Goal: Communication & Community: Answer question/provide support

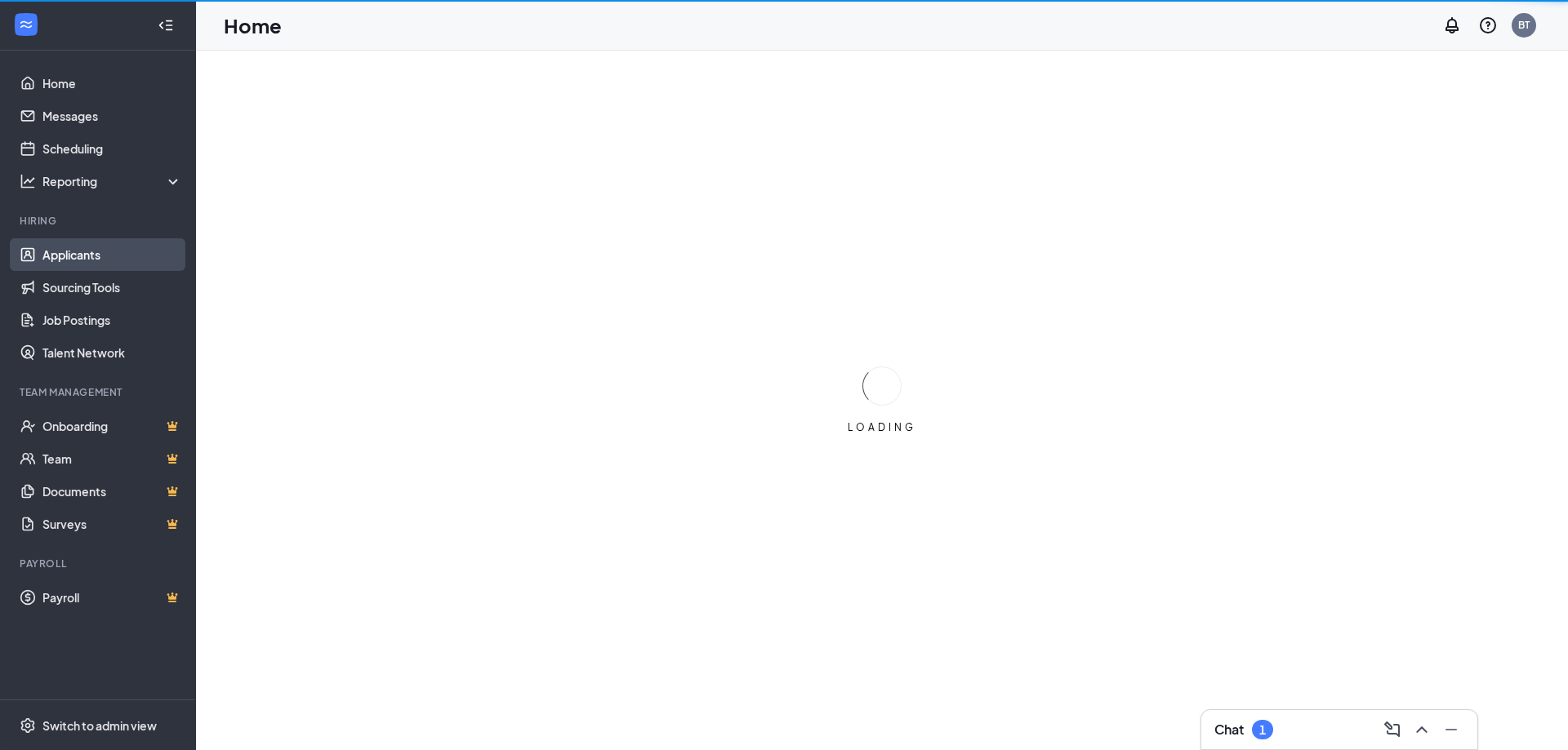
click at [74, 246] on link "Applicants" at bounding box center [112, 255] width 139 height 33
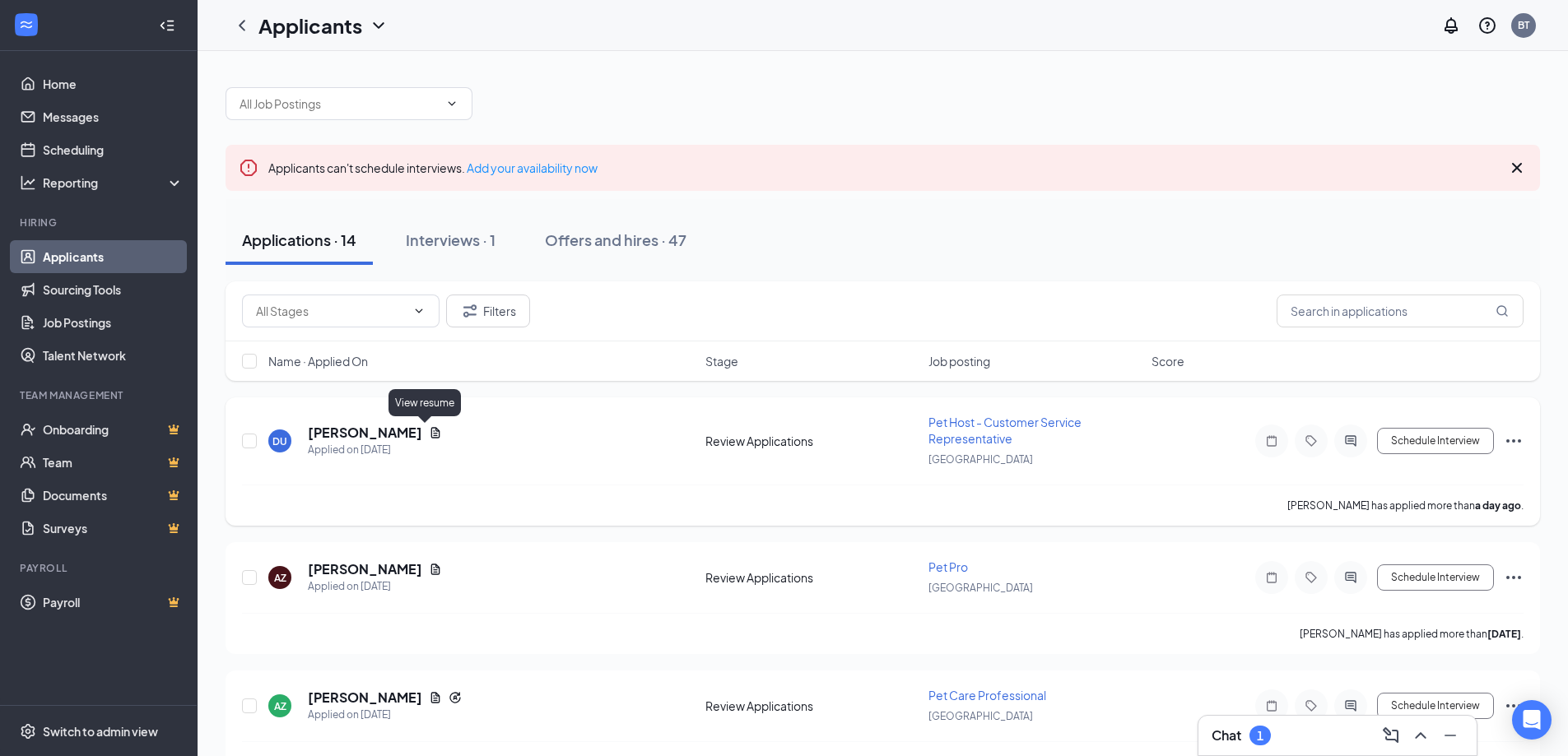
click at [429, 432] on icon "Document" at bounding box center [435, 433] width 13 height 13
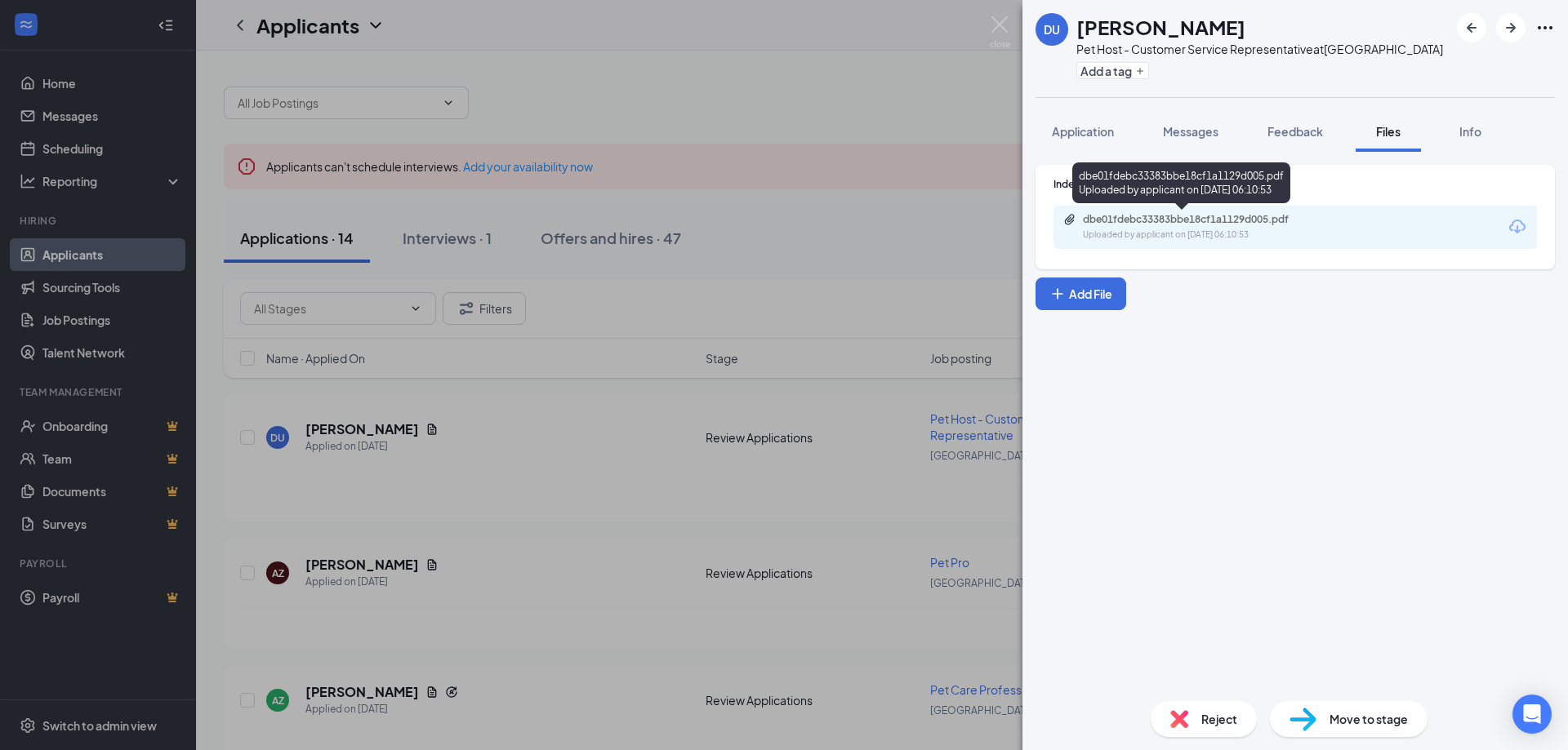
click at [1146, 218] on div "dbe01fdebc33383bbe18cf1a1129d005.pdf" at bounding box center [1196, 220] width 228 height 13
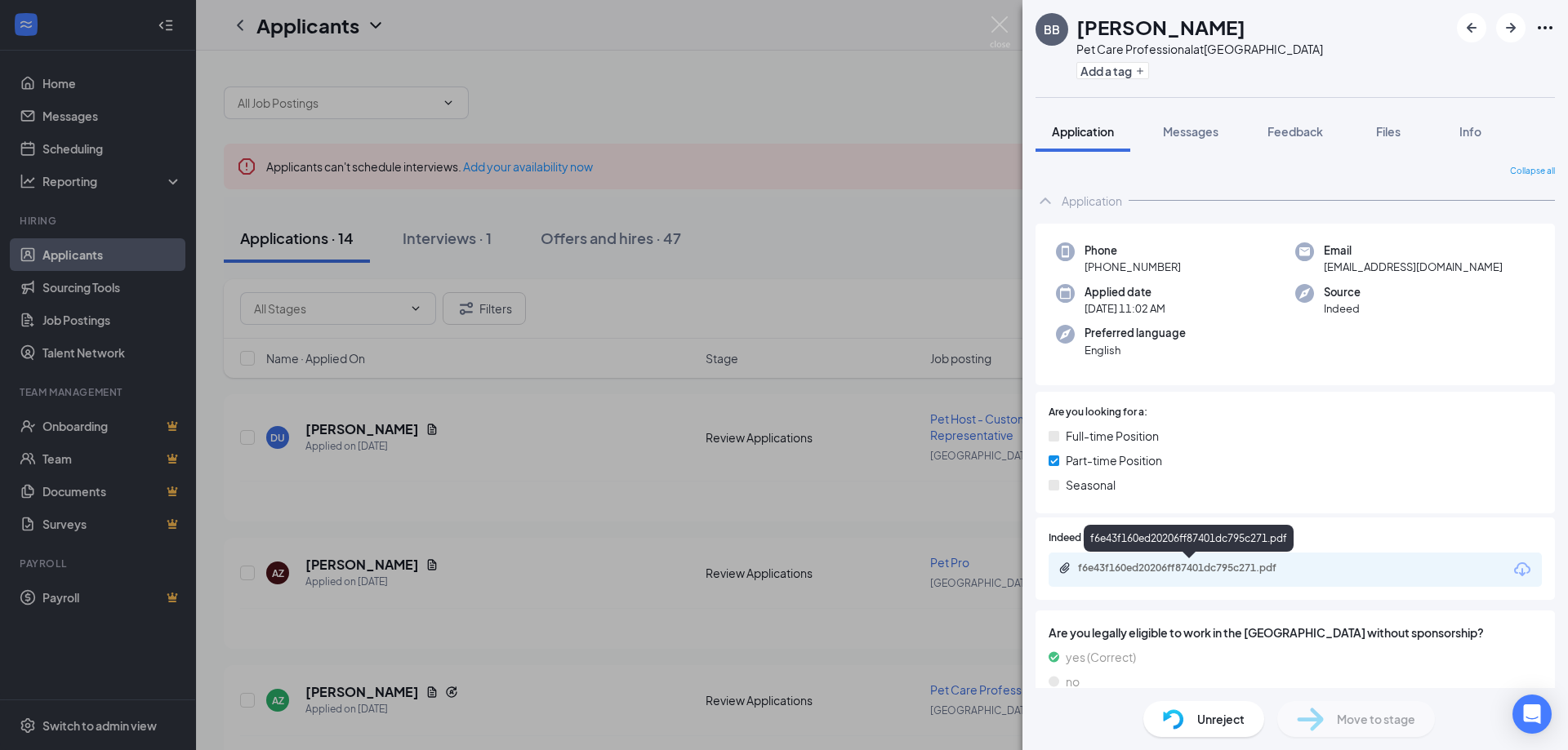
click at [1140, 574] on div "f6e43f160ed20206ff87401dc795c271.pdf" at bounding box center [1191, 568] width 228 height 13
click at [1192, 133] on span "Messages" at bounding box center [1190, 132] width 55 height 15
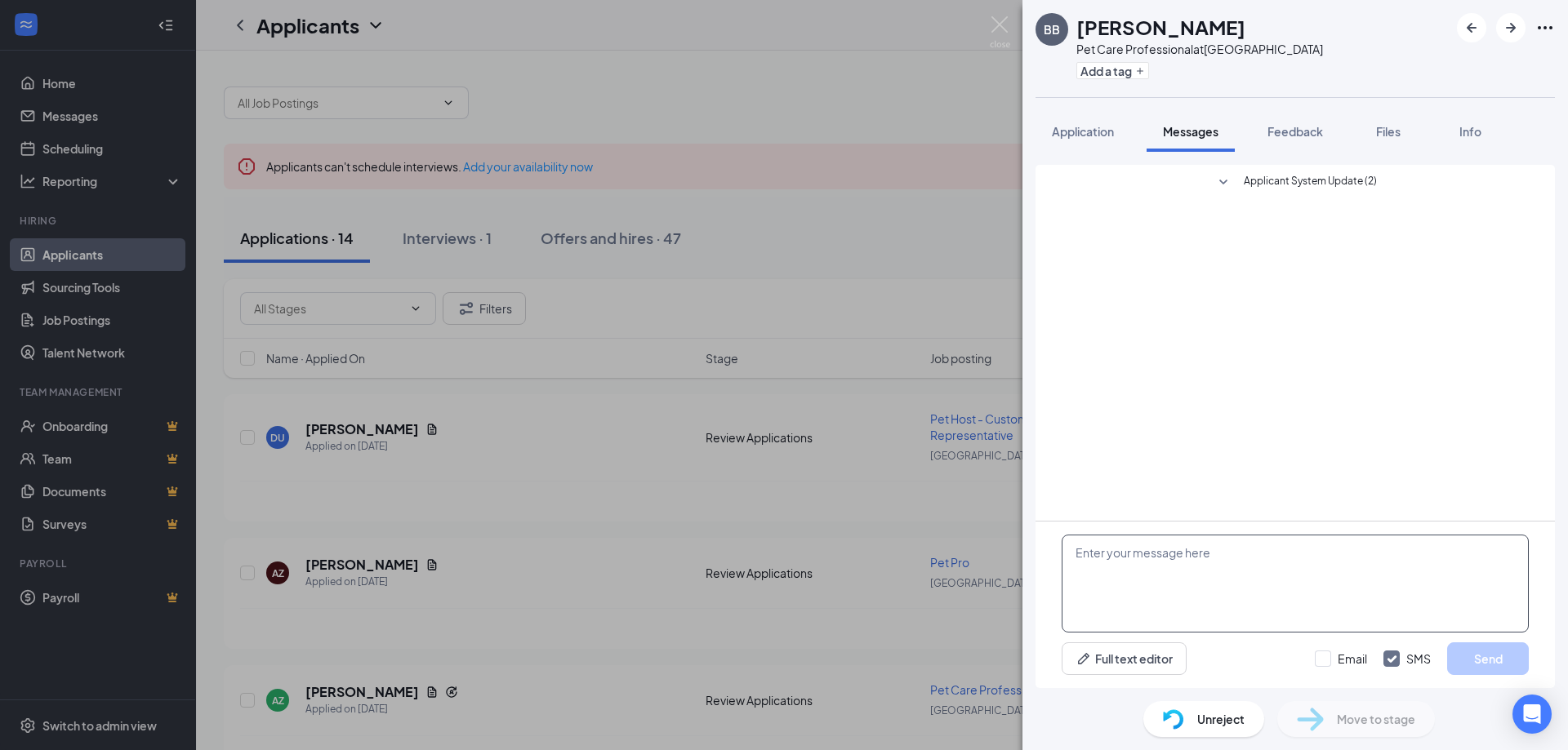
click at [1199, 589] on textarea at bounding box center [1295, 584] width 467 height 98
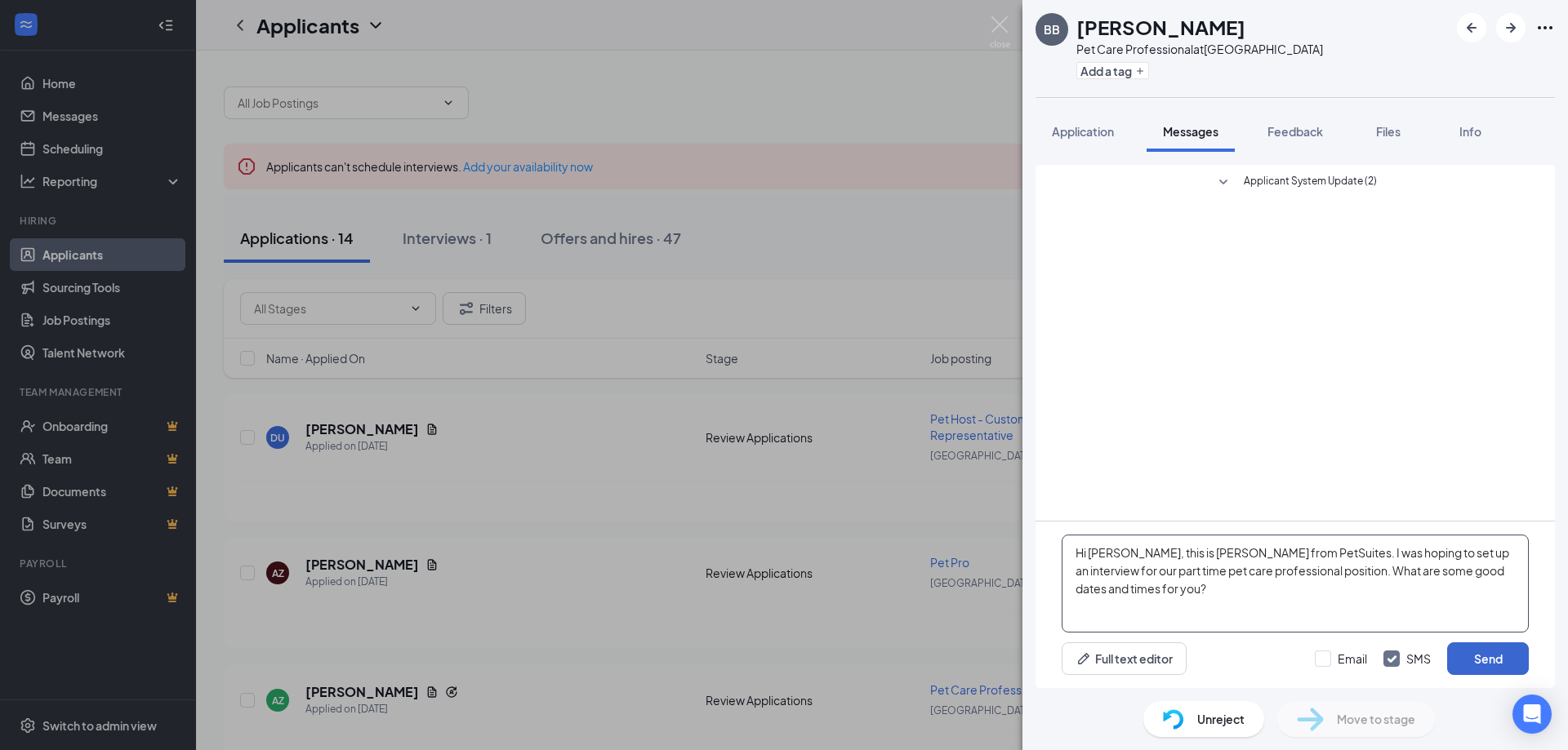
type textarea "Hi [PERSON_NAME], this is [PERSON_NAME] from PetSuites. I was hoping to set up …"
click at [1496, 662] on button "Send" at bounding box center [1487, 659] width 82 height 33
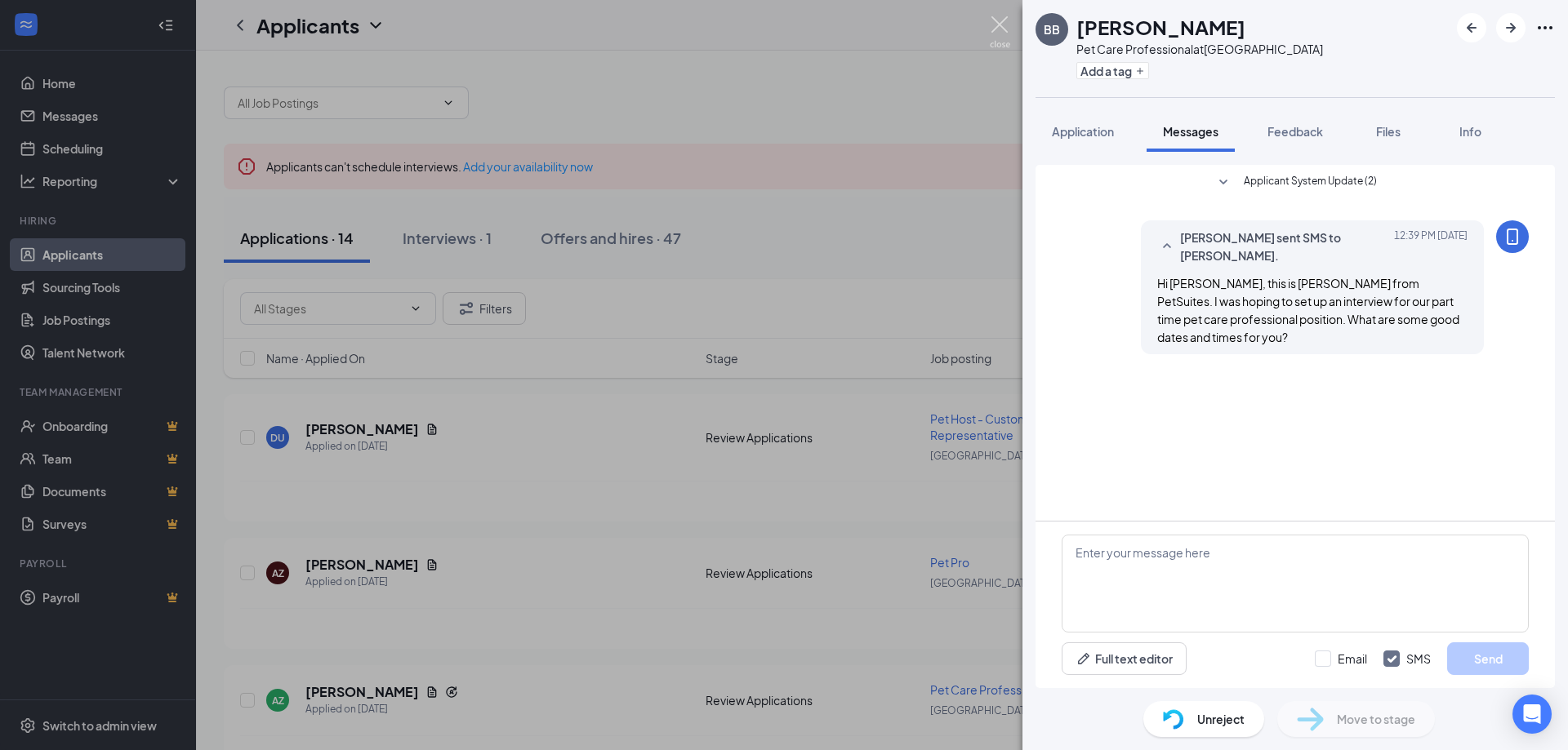
click at [1004, 20] on img at bounding box center [999, 32] width 21 height 32
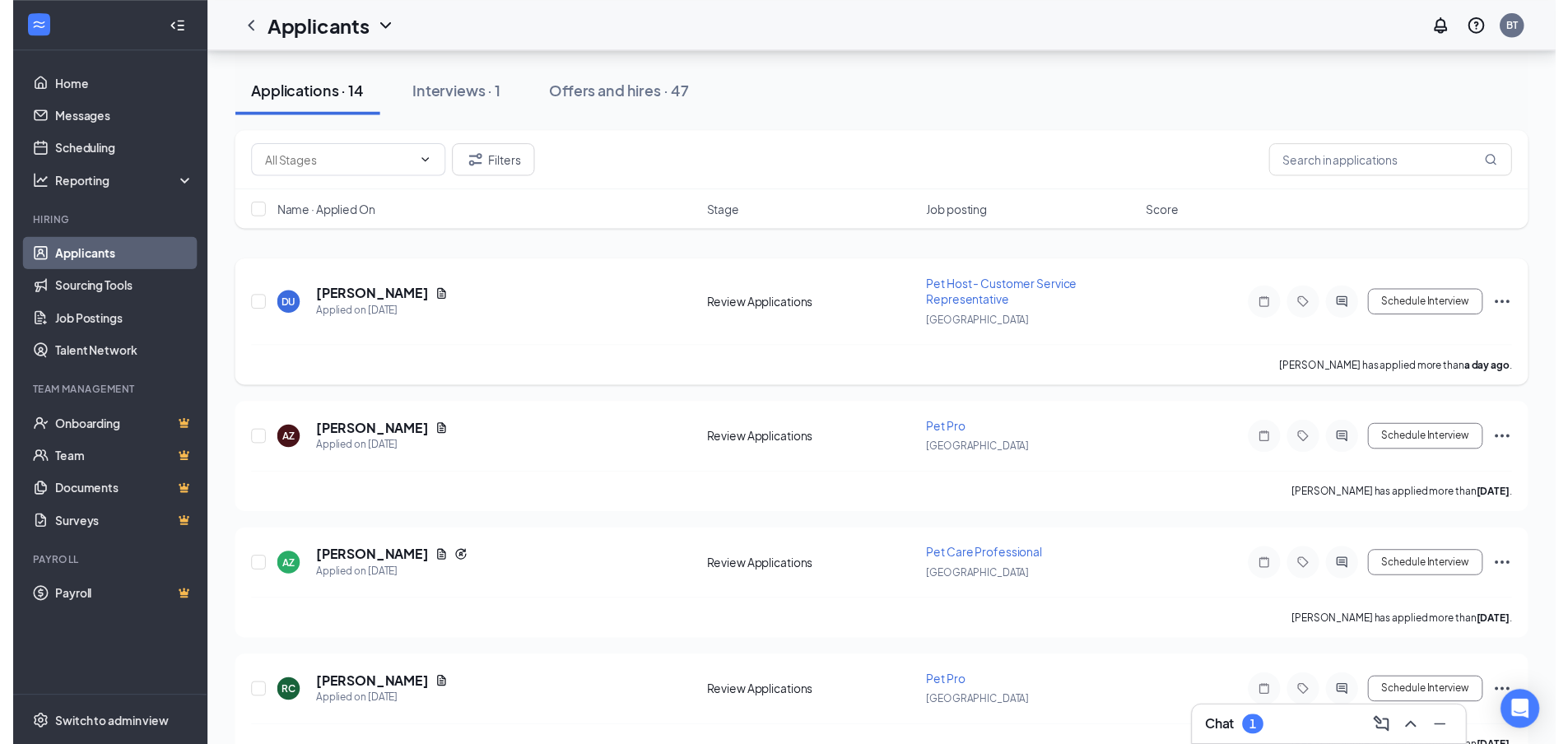
scroll to position [165, 0]
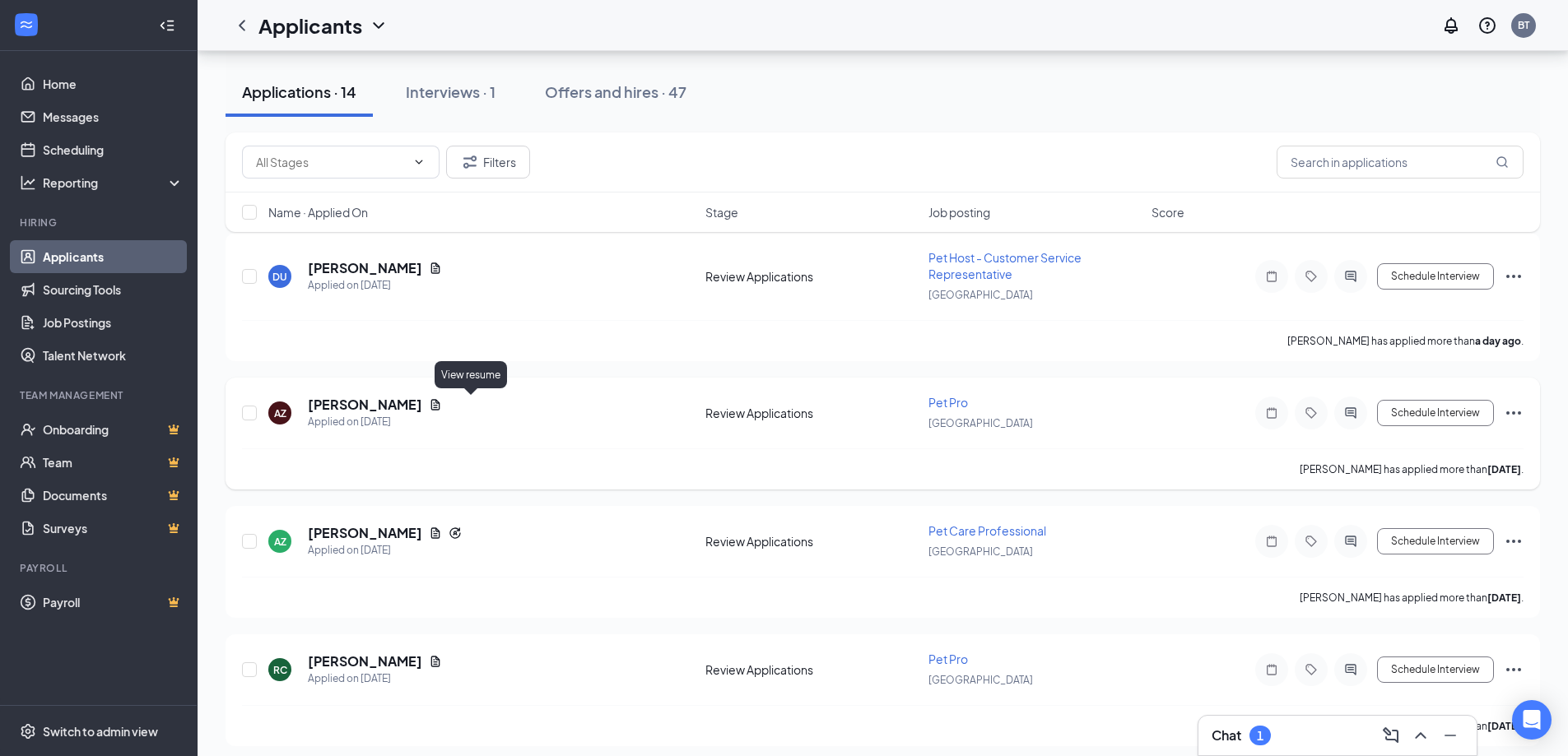
click at [442, 400] on icon "Document" at bounding box center [435, 405] width 13 height 13
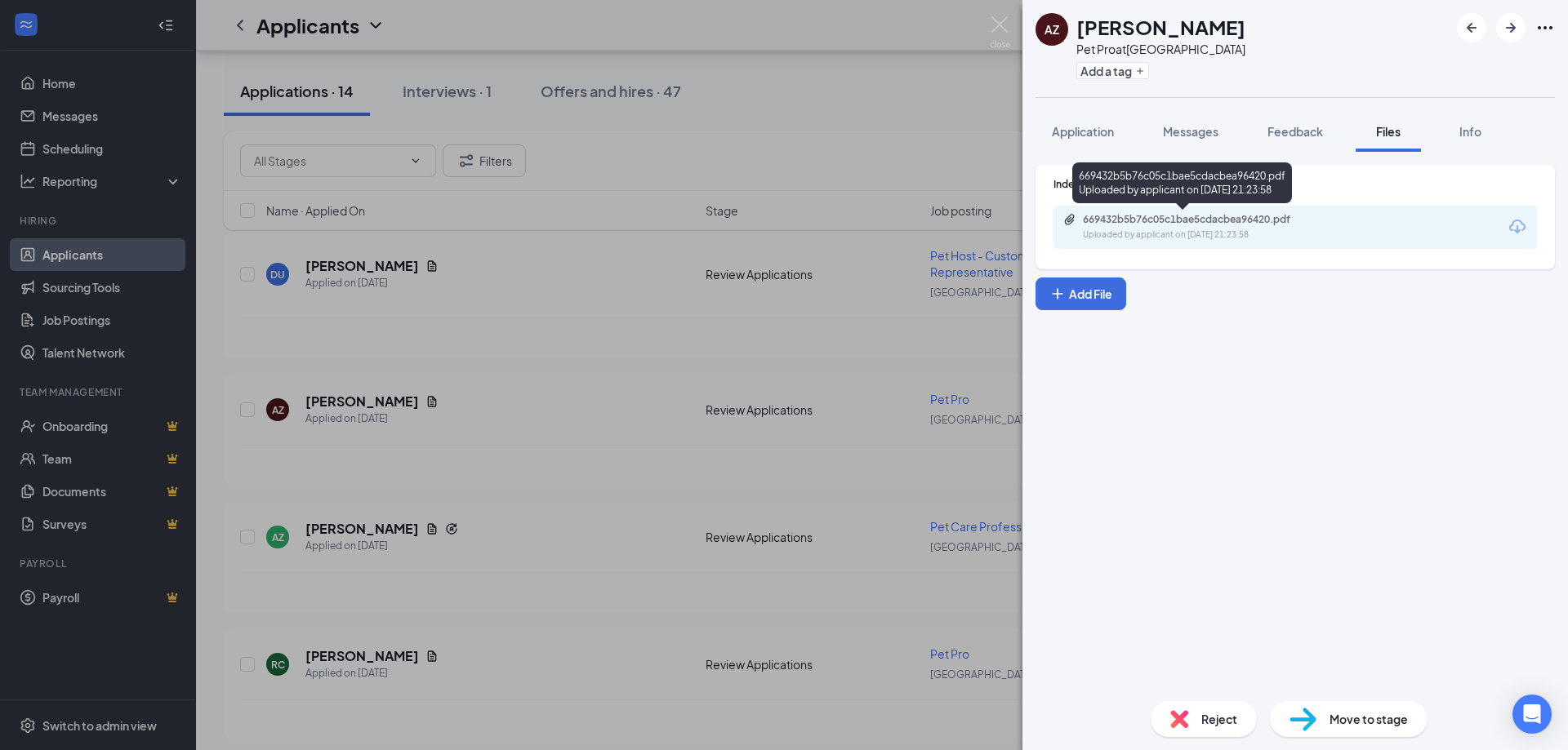
click at [1220, 220] on div "669432b5b76c05c1bae5cdacbea96420.pdf" at bounding box center [1196, 220] width 228 height 13
click at [677, 194] on div "AZ [PERSON_NAME] Pet Pro at [GEOGRAPHIC_DATA] Add a tag Application Messages Fe…" at bounding box center [784, 375] width 1568 height 750
